Goal: Task Accomplishment & Management: Use online tool/utility

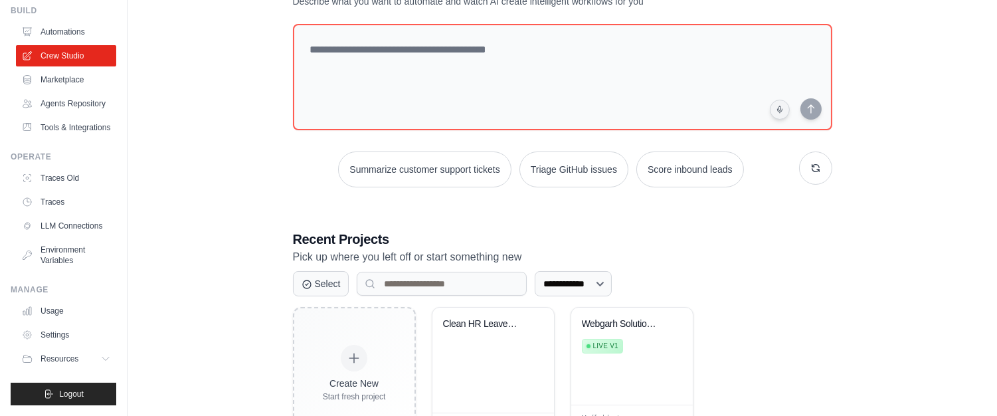
scroll to position [118, 0]
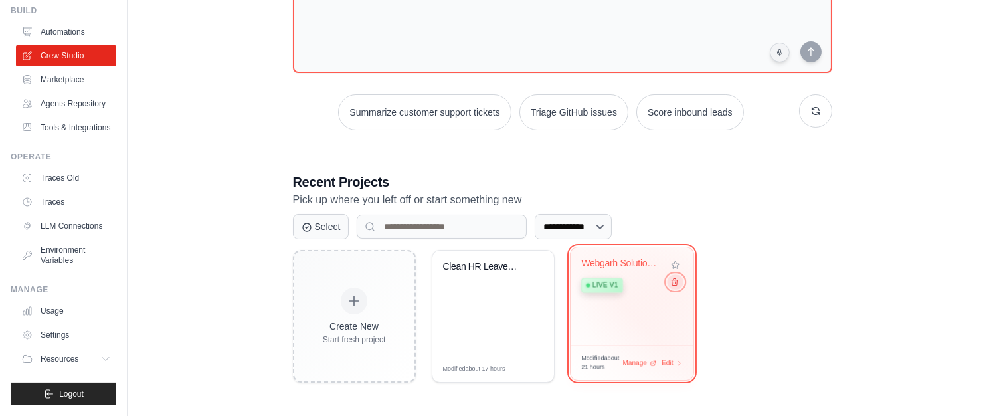
click at [676, 284] on icon at bounding box center [674, 282] width 9 height 9
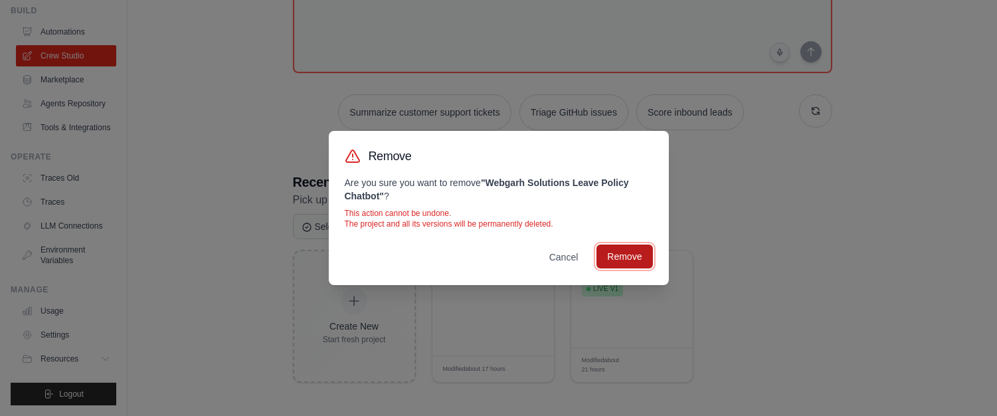
click at [633, 255] on button "Remove" at bounding box center [625, 257] width 56 height 24
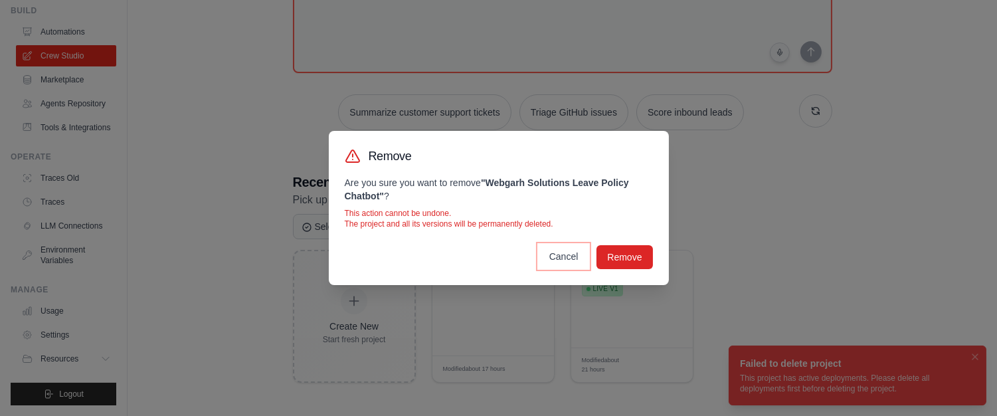
click at [581, 257] on button "Cancel" at bounding box center [564, 257] width 51 height 24
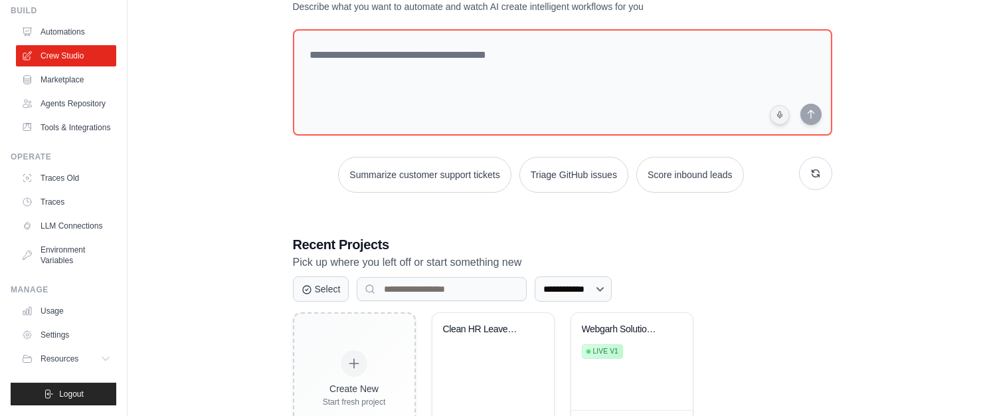
scroll to position [0, 0]
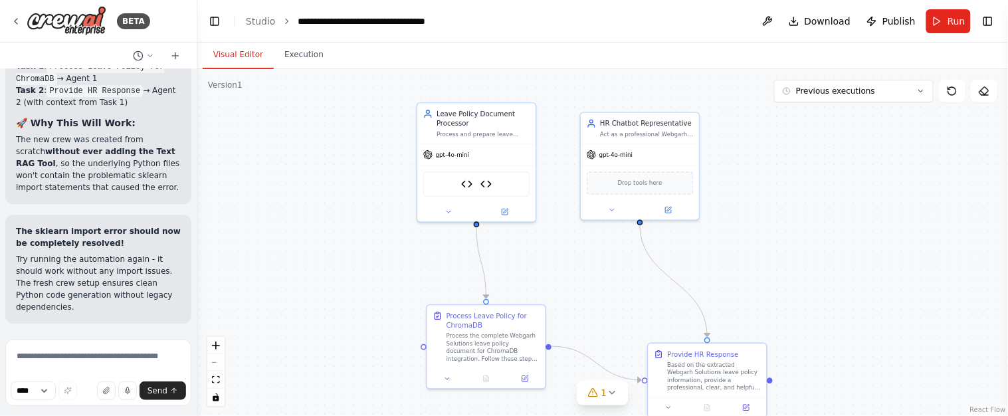
drag, startPoint x: 308, startPoint y: 176, endPoint x: 301, endPoint y: 188, distance: 14.0
click at [301, 188] on div ".deletable-edge-delete-btn { width: 20px; height: 20px; border: 0px solid #ffff…" at bounding box center [602, 242] width 811 height 347
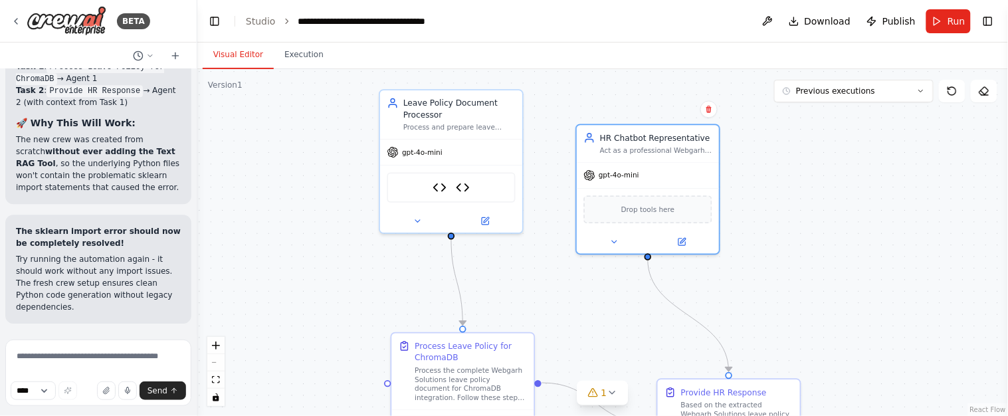
drag, startPoint x: 575, startPoint y: 170, endPoint x: 573, endPoint y: 191, distance: 21.4
click at [573, 192] on div ".deletable-edge-delete-btn { width: 20px; height: 20px; border: 0px solid #ffff…" at bounding box center [602, 242] width 811 height 347
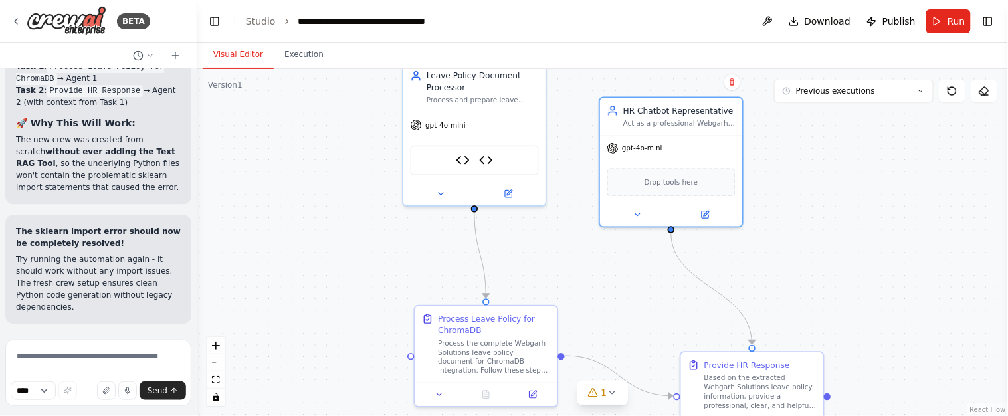
drag, startPoint x: 550, startPoint y: 177, endPoint x: 573, endPoint y: 150, distance: 35.8
click at [573, 150] on div ".deletable-edge-delete-btn { width: 20px; height: 20px; border: 0px solid #ffff…" at bounding box center [602, 242] width 811 height 347
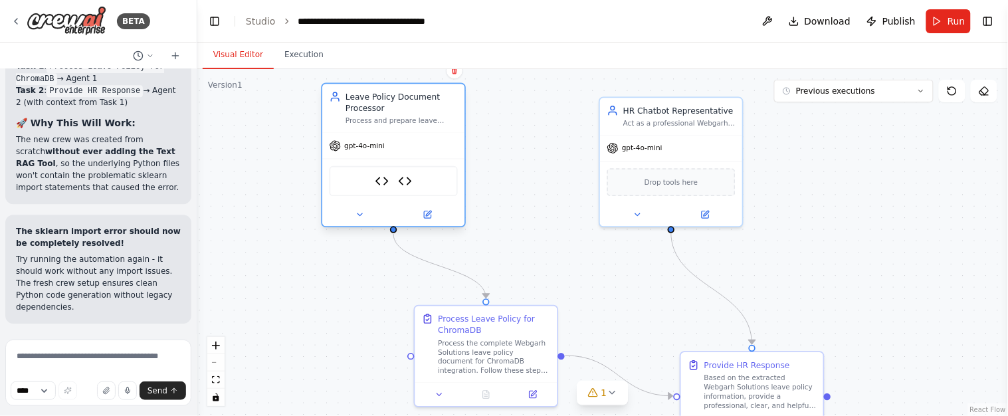
drag, startPoint x: 490, startPoint y: 122, endPoint x: 409, endPoint y: 141, distance: 83.2
click at [409, 141] on div "gpt-4o-mini" at bounding box center [393, 145] width 142 height 25
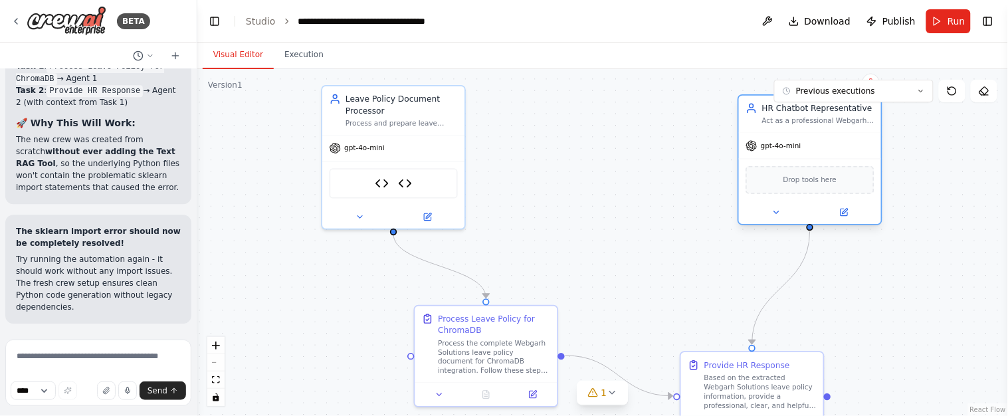
drag, startPoint x: 705, startPoint y: 150, endPoint x: 842, endPoint y: 144, distance: 137.0
click at [842, 144] on div "gpt-4o-mini" at bounding box center [810, 145] width 142 height 25
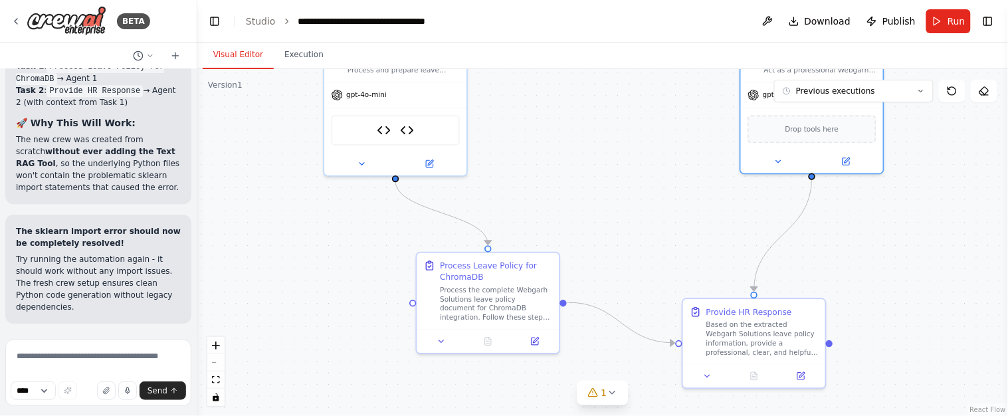
drag, startPoint x: 588, startPoint y: 185, endPoint x: 544, endPoint y: 166, distance: 48.5
click at [590, 126] on div ".deletable-edge-delete-btn { width: 20px; height: 20px; border: 0px solid #ffff…" at bounding box center [602, 242] width 811 height 347
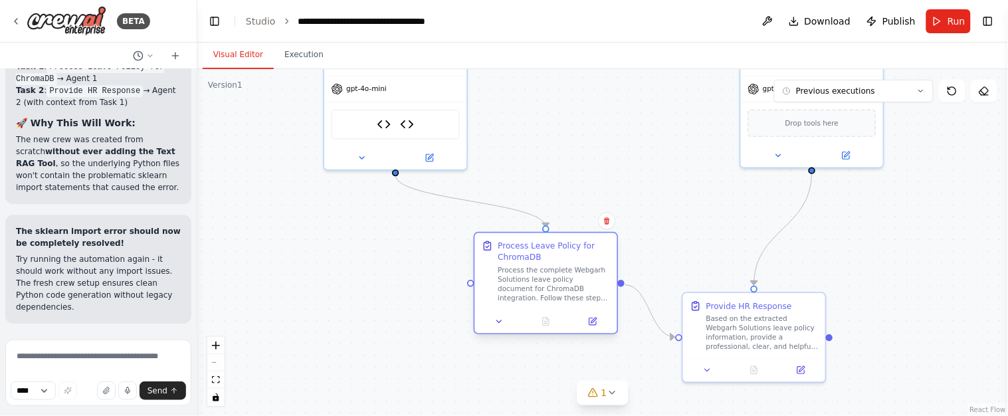
drag, startPoint x: 502, startPoint y: 292, endPoint x: 559, endPoint y: 276, distance: 59.3
click at [559, 276] on div "Process the complete Webgarh Solutions leave policy document for ChromaDB integ…" at bounding box center [554, 284] width 112 height 37
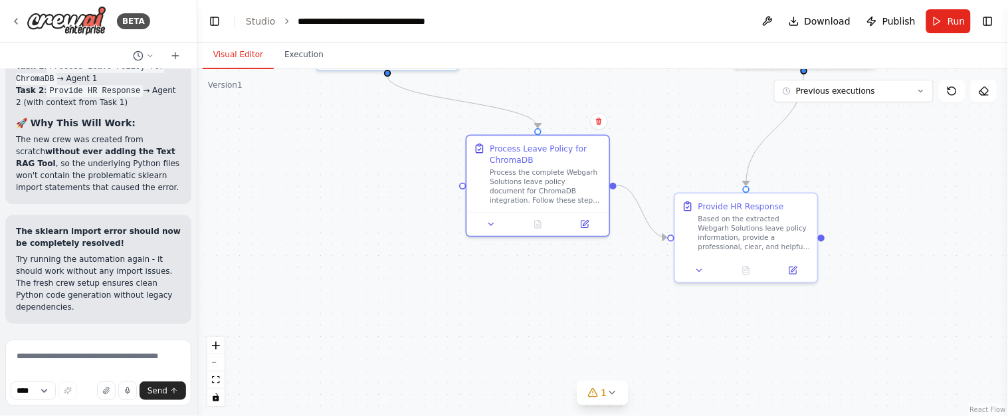
drag, startPoint x: 653, startPoint y: 196, endPoint x: 645, endPoint y: 96, distance: 100.0
click at [645, 96] on div ".deletable-edge-delete-btn { width: 20px; height: 20px; border: 0px solid #ffff…" at bounding box center [602, 242] width 811 height 347
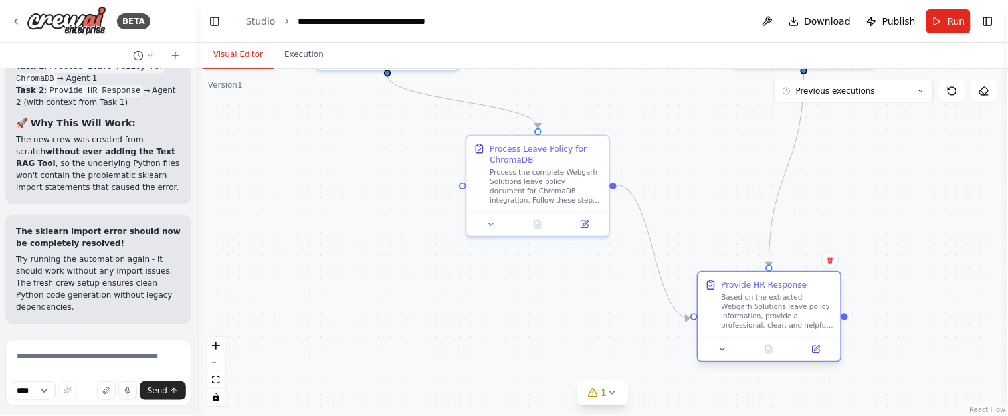
drag, startPoint x: 756, startPoint y: 229, endPoint x: 784, endPoint y: 316, distance: 91.0
click at [784, 316] on div "Based on the extracted Webgarh Solutions leave policy information, provide a pr…" at bounding box center [778, 311] width 112 height 37
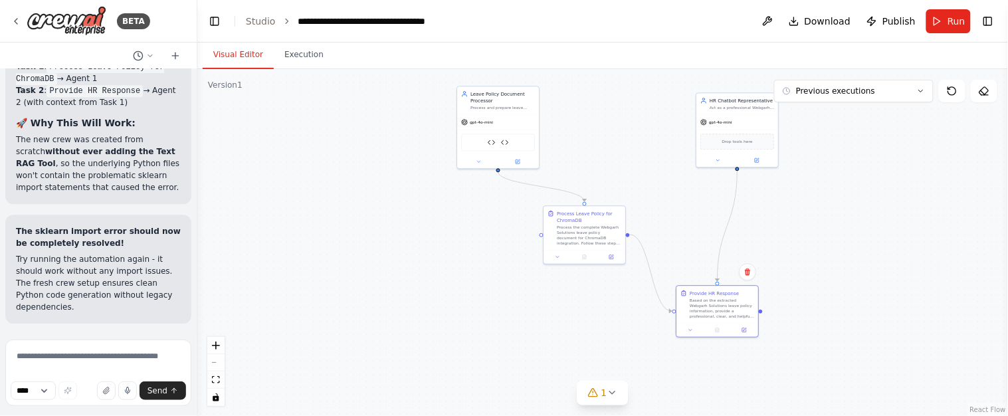
drag, startPoint x: 666, startPoint y: 152, endPoint x: 661, endPoint y: 177, distance: 26.3
click at [661, 177] on div ".deletable-edge-delete-btn { width: 20px; height: 20px; border: 0px solid #ffff…" at bounding box center [602, 242] width 811 height 347
